Goal: Task Accomplishment & Management: Use online tool/utility

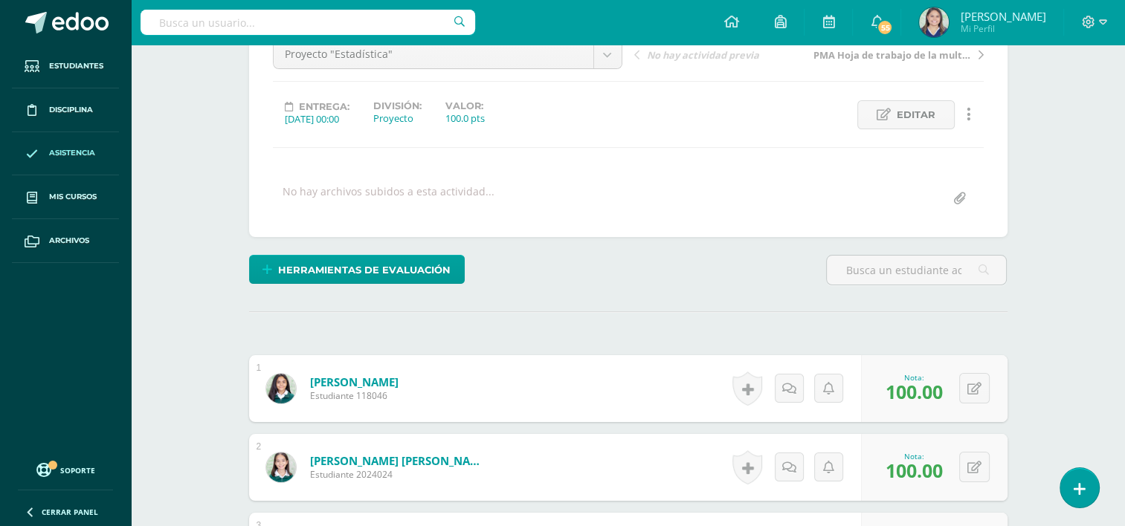
scroll to position [161, 0]
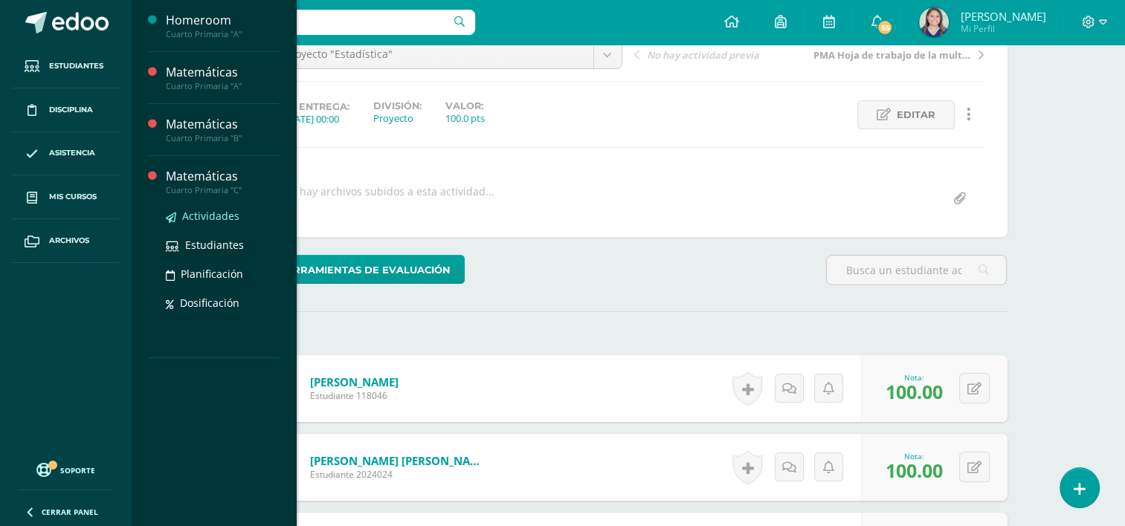
click at [193, 217] on span "Actividades" at bounding box center [210, 216] width 57 height 14
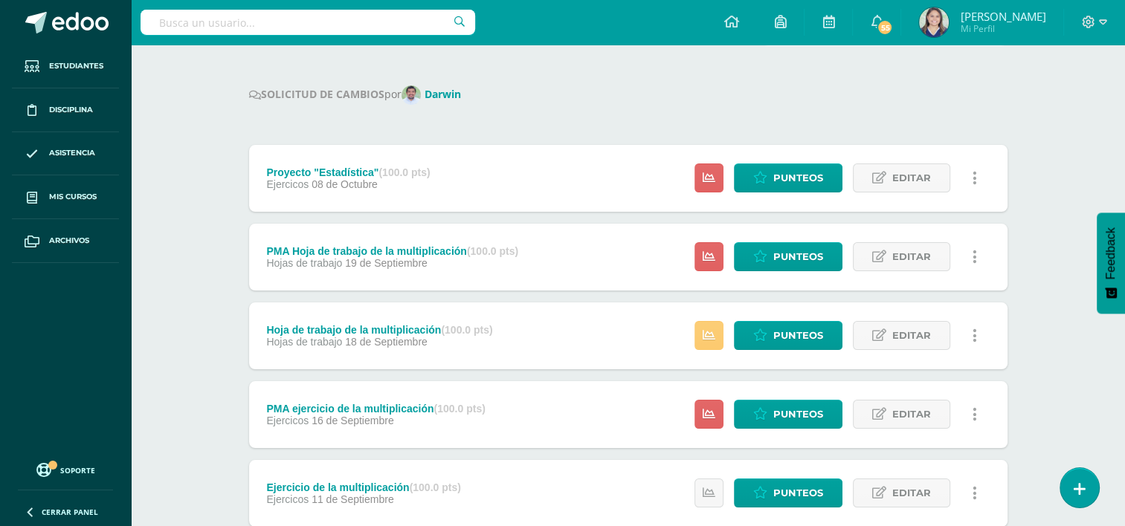
scroll to position [165, 0]
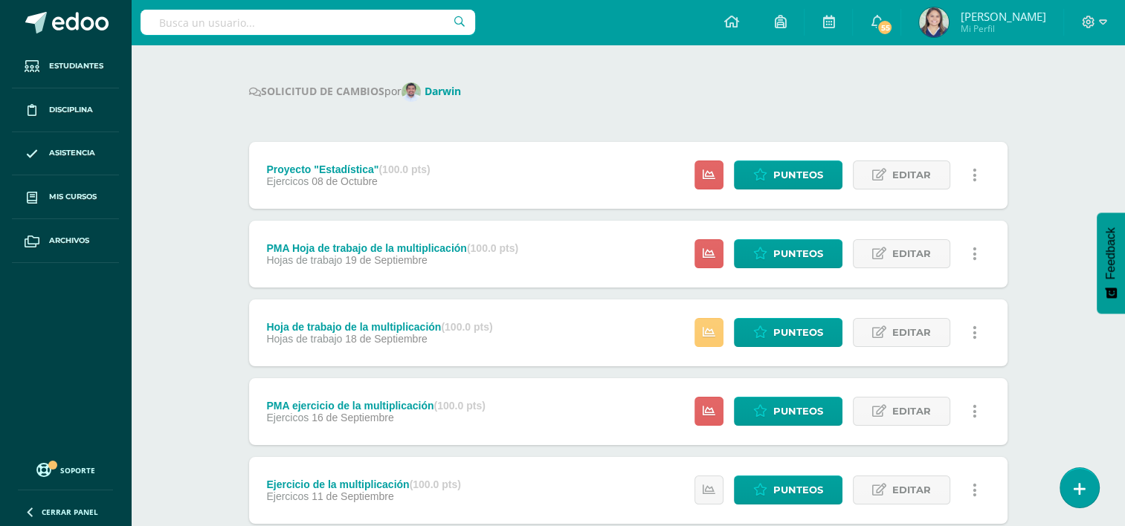
click at [537, 37] on div "Configuración Cerrar sesión Cristina Abigail Cardona Donis Mi Perfil 55 55 Avis…" at bounding box center [628, 22] width 994 height 45
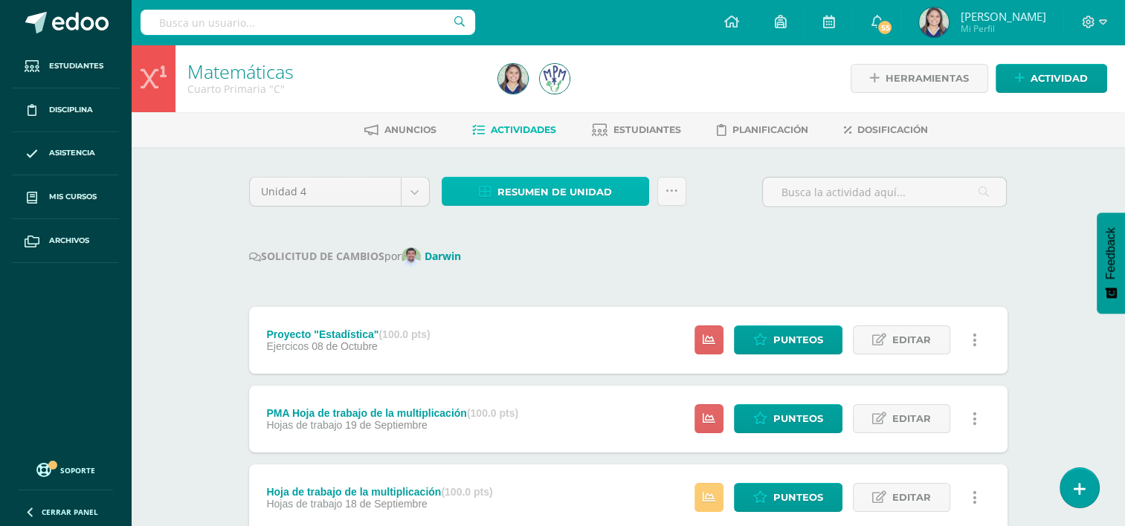
click at [595, 196] on span "Resumen de unidad" at bounding box center [554, 192] width 114 height 28
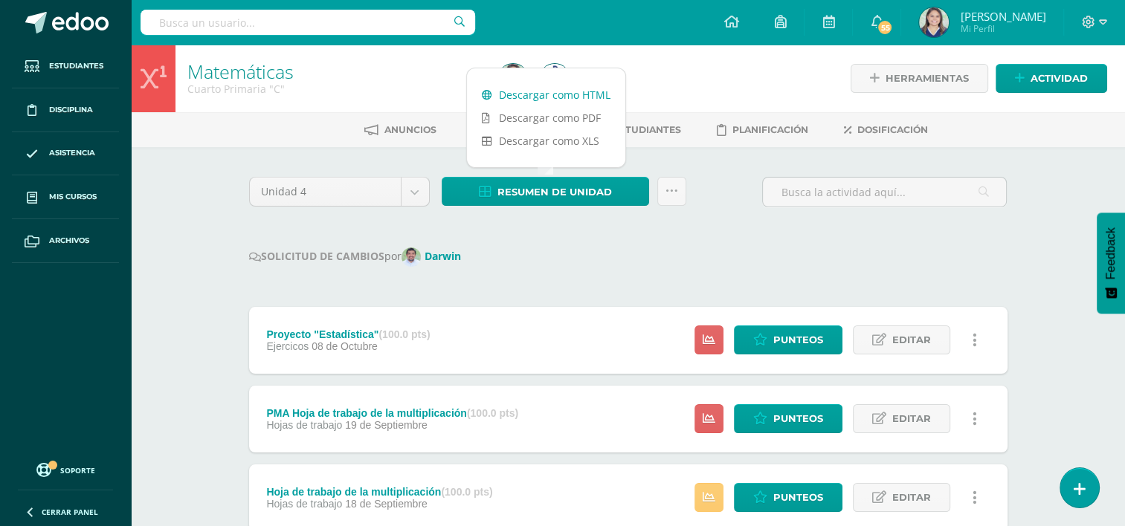
click at [573, 96] on link "Descargar como HTML" at bounding box center [546, 94] width 158 height 23
click at [782, 326] on span "Punteos" at bounding box center [798, 340] width 50 height 28
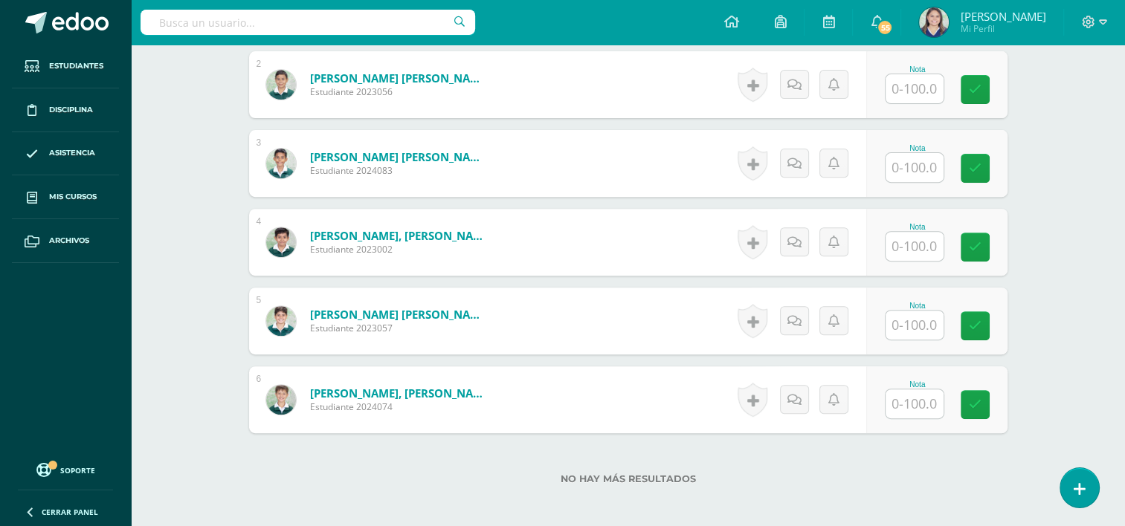
scroll to position [544, 0]
click at [902, 238] on input "text" at bounding box center [922, 247] width 59 height 30
type input "100"
click at [977, 257] on link at bounding box center [985, 248] width 30 height 30
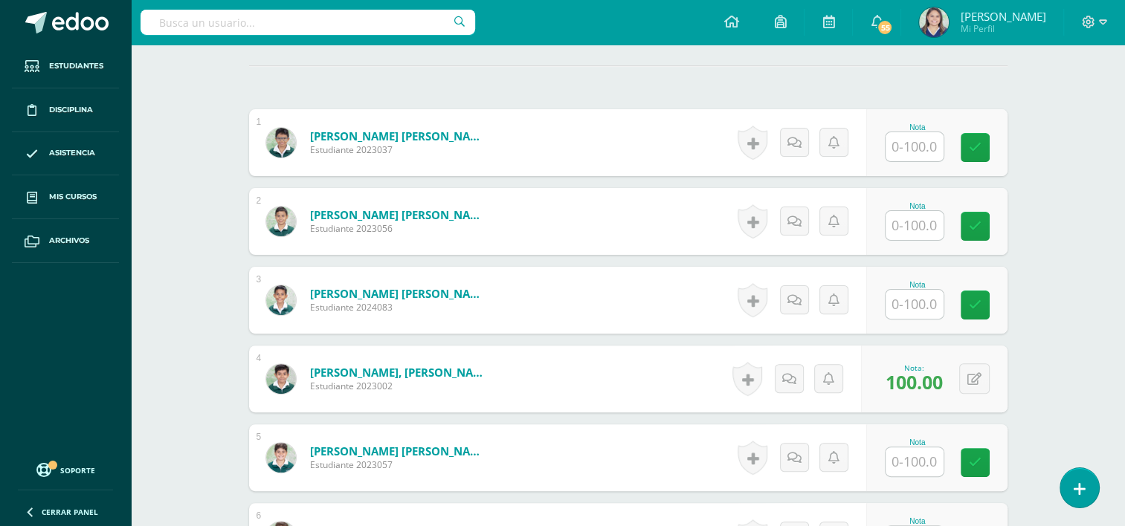
scroll to position [409, 0]
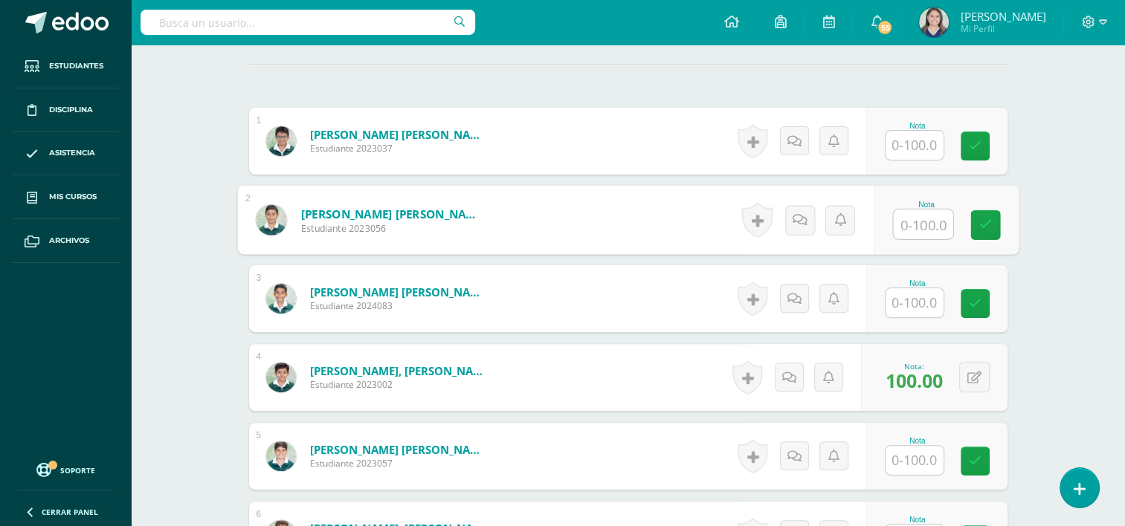
click at [898, 219] on input "text" at bounding box center [922, 225] width 59 height 30
type input "70"
click at [995, 219] on link at bounding box center [985, 225] width 30 height 30
click at [985, 222] on form "Gutiérrez Morales, José Estuardo Estudiante 2023056 Nota 70.00 0 Logros 70.00" at bounding box center [628, 220] width 758 height 67
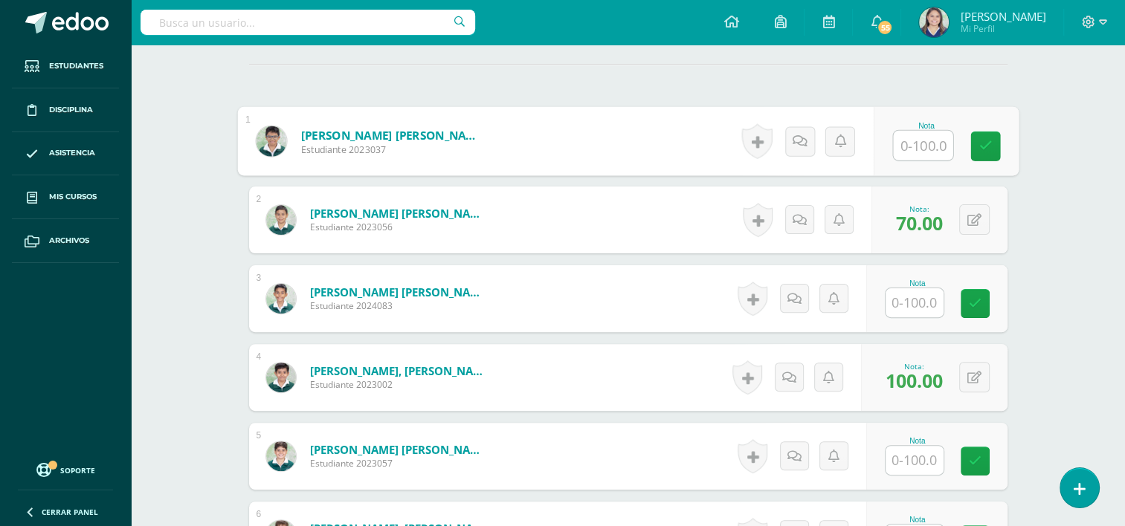
click at [893, 146] on input "text" at bounding box center [922, 146] width 59 height 30
type input "75"
click at [996, 143] on link at bounding box center [985, 147] width 30 height 30
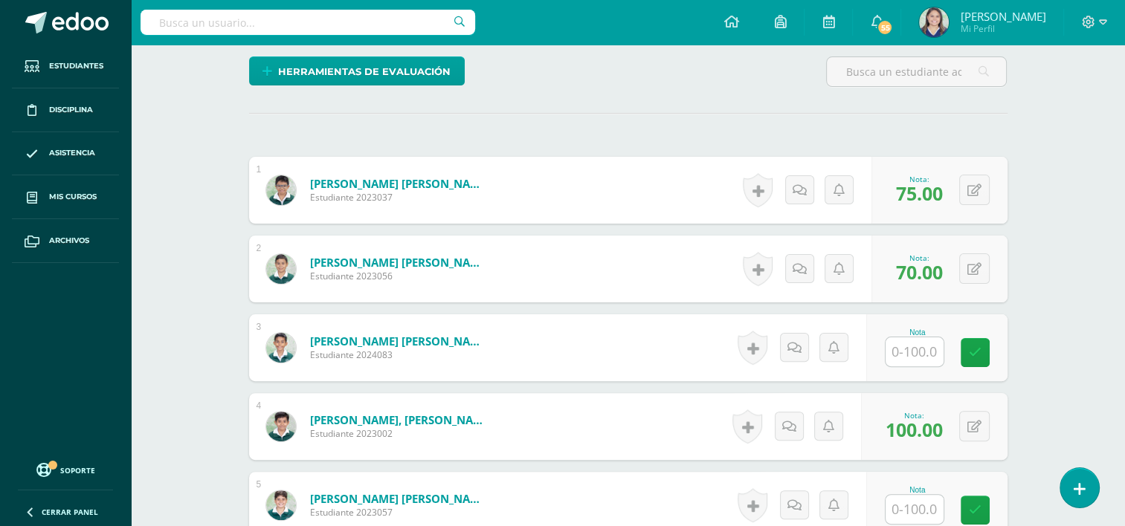
scroll to position [621, 0]
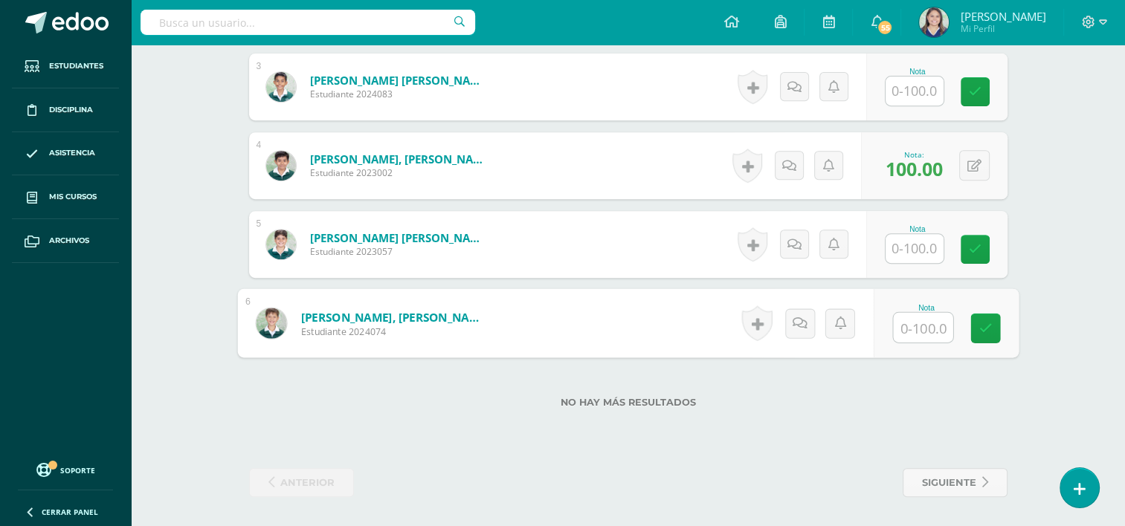
click at [907, 324] on input "text" at bounding box center [922, 328] width 59 height 30
type input "100"
click at [986, 334] on link at bounding box center [985, 329] width 30 height 30
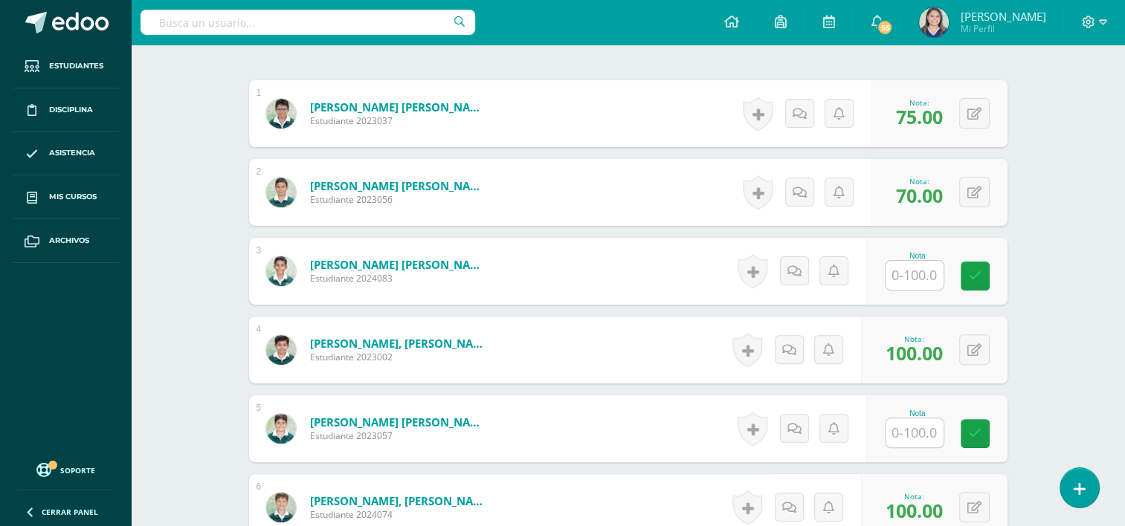
scroll to position [430, 0]
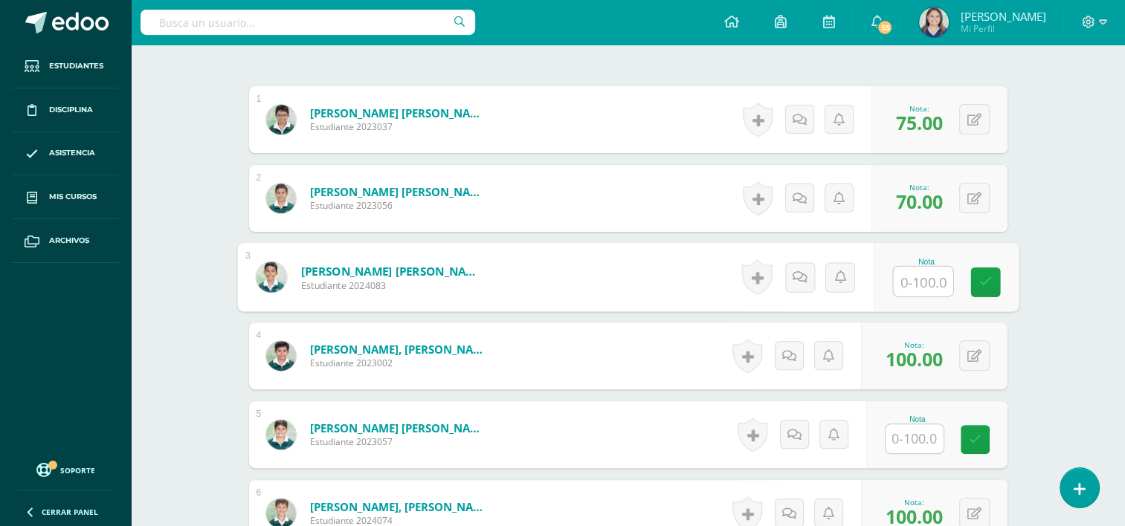
click at [920, 282] on input "text" at bounding box center [922, 282] width 59 height 30
type input "80"
click at [995, 274] on link at bounding box center [985, 283] width 30 height 30
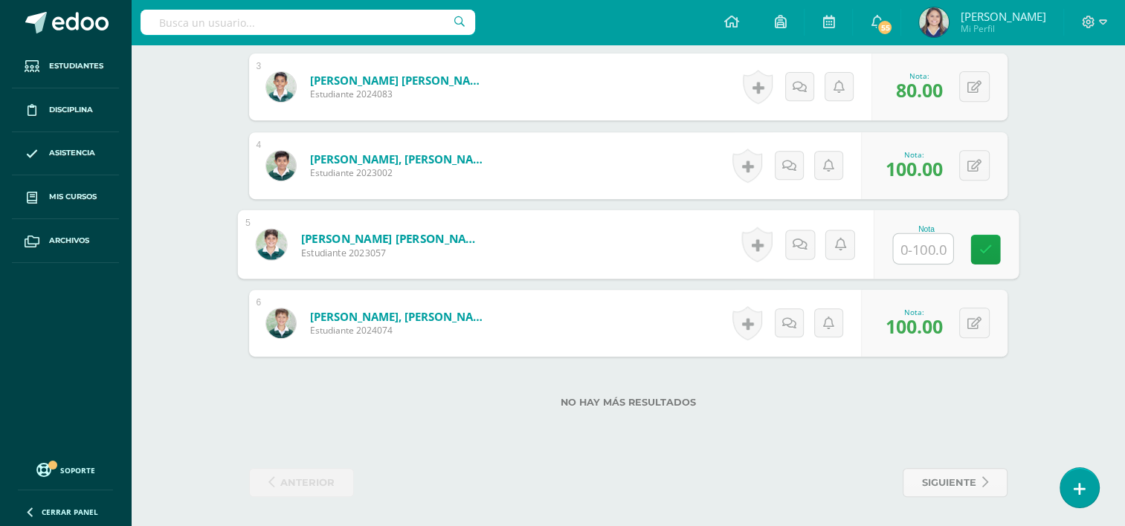
click at [905, 247] on input "text" at bounding box center [922, 249] width 59 height 30
click at [930, 251] on input "text" at bounding box center [922, 249] width 59 height 30
type input "8"
type input "75"
click at [999, 251] on link at bounding box center [985, 250] width 30 height 30
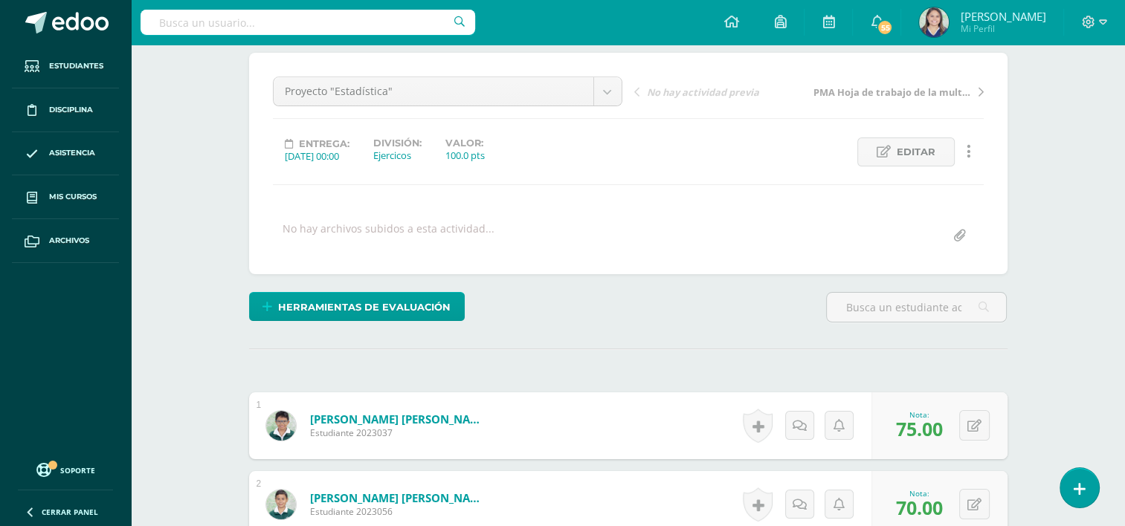
scroll to position [100, 0]
